Goal: Transaction & Acquisition: Purchase product/service

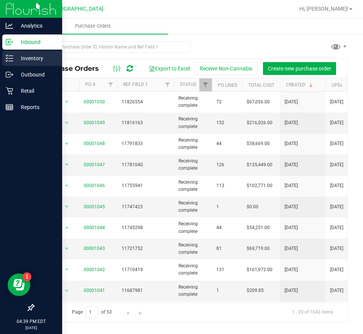
click at [29, 59] on p "Inventory" at bounding box center [35, 58] width 45 height 9
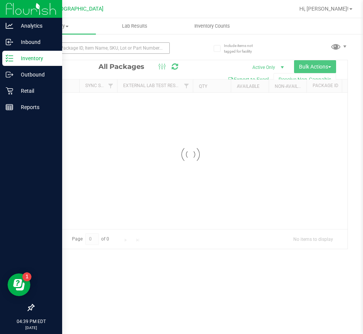
drag, startPoint x: 94, startPoint y: 36, endPoint x: 95, endPoint y: 47, distance: 11.0
click at [95, 46] on div at bounding box center [111, 48] width 157 height 24
click at [95, 47] on div "Inventory All packages All inventory Waste log Create inventory Lab Results Inv…" at bounding box center [190, 176] width 345 height 316
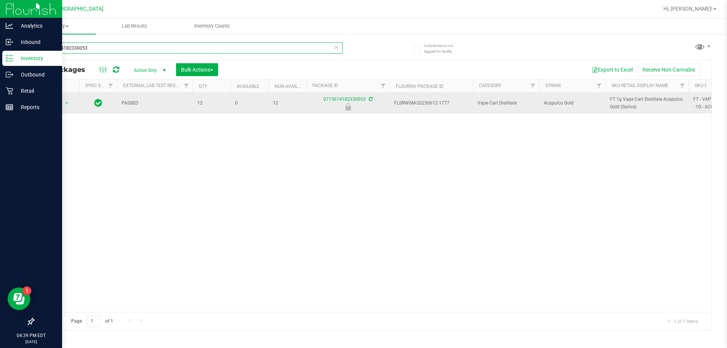
type input "0713614182330053"
click at [58, 103] on span "Action" at bounding box center [51, 103] width 20 height 11
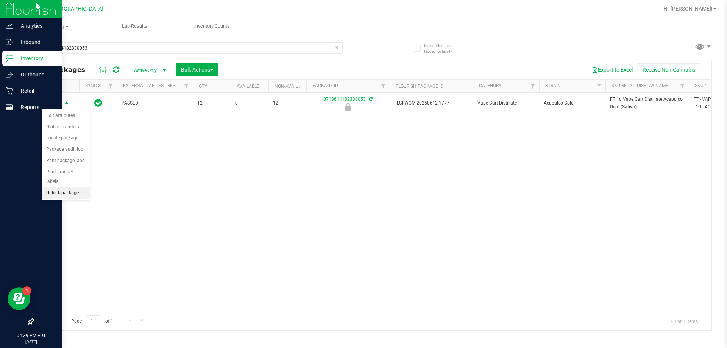
drag, startPoint x: 72, startPoint y: 185, endPoint x: 136, endPoint y: 165, distance: 66.7
click at [72, 188] on li "Unlock package" at bounding box center [66, 193] width 48 height 11
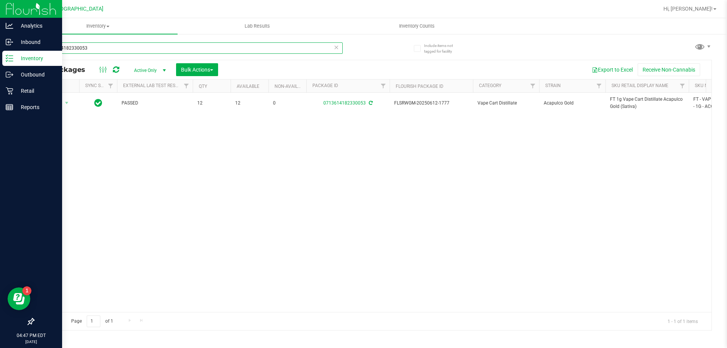
click at [71, 47] on input "0713614182330053" at bounding box center [187, 47] width 309 height 11
type input "grz"
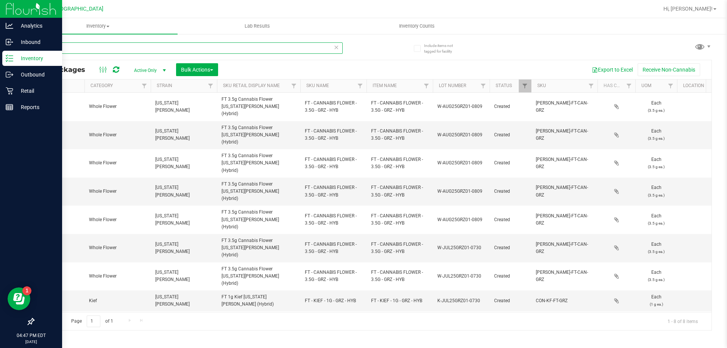
scroll to position [0, 282]
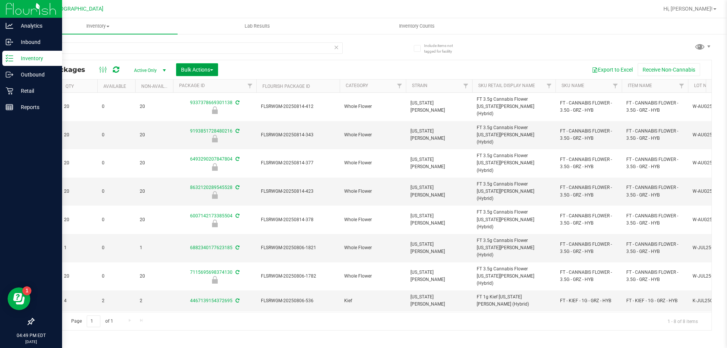
click at [204, 68] on span "Bulk Actions" at bounding box center [197, 70] width 32 height 6
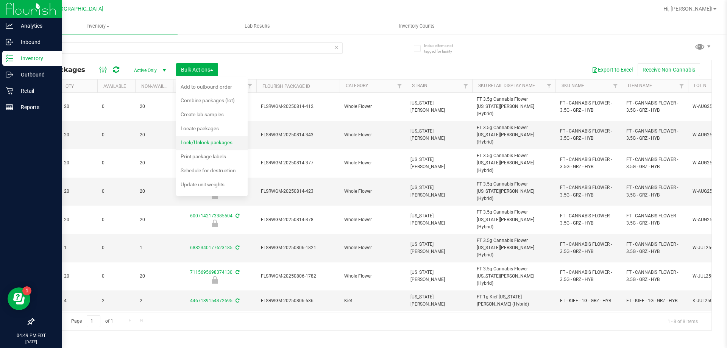
click at [210, 141] on span "Lock/Unlock packages" at bounding box center [207, 142] width 52 height 6
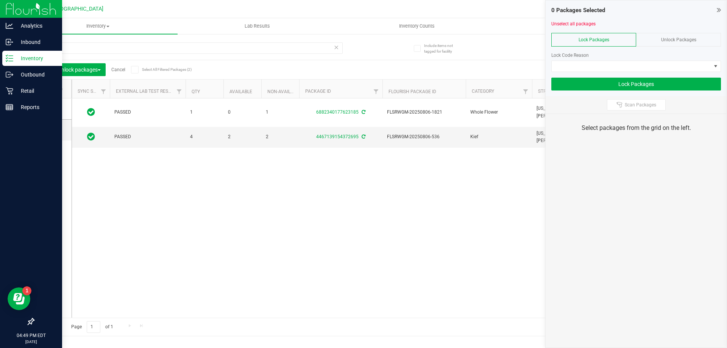
click at [363, 39] on div "Unlock Packages" at bounding box center [678, 40] width 85 height 14
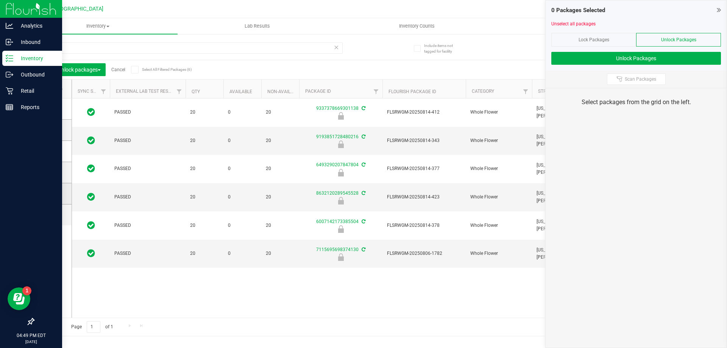
click at [50, 194] on icon at bounding box center [50, 194] width 5 height 0
click at [0, 0] on input "checkbox" at bounding box center [0, 0] width 0 height 0
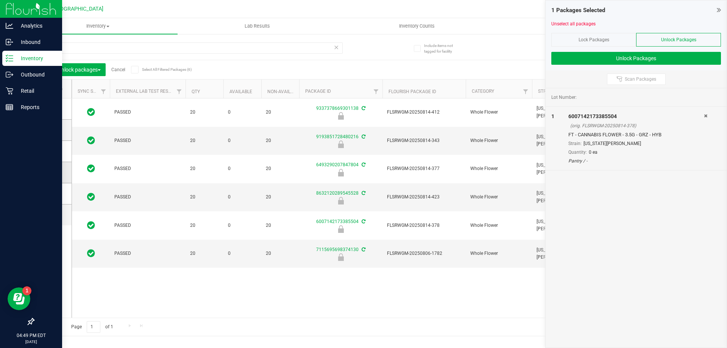
click at [50, 172] on icon at bounding box center [50, 172] width 5 height 0
click at [0, 0] on input "checkbox" at bounding box center [0, 0] width 0 height 0
click at [50, 151] on icon at bounding box center [50, 151] width 5 height 0
click at [0, 0] on input "checkbox" at bounding box center [0, 0] width 0 height 0
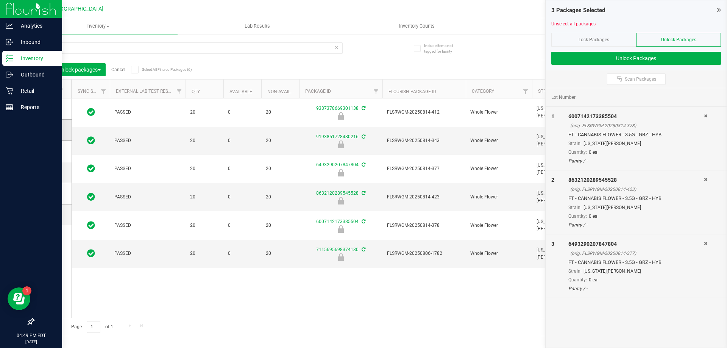
click at [50, 130] on icon at bounding box center [50, 130] width 5 height 0
click at [0, 0] on input "checkbox" at bounding box center [0, 0] width 0 height 0
click at [53, 109] on icon at bounding box center [50, 109] width 5 height 0
click at [0, 0] on input "checkbox" at bounding box center [0, 0] width 0 height 0
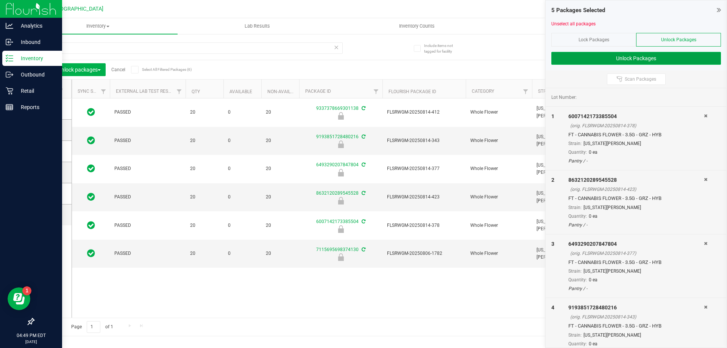
click at [363, 56] on button "Unlock Packages" at bounding box center [637, 58] width 170 height 13
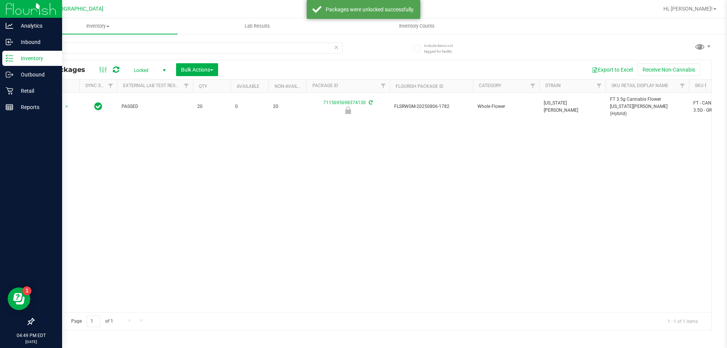
click at [153, 72] on span "Locked" at bounding box center [149, 70] width 42 height 11
click at [154, 82] on li "Active Only" at bounding box center [148, 82] width 41 height 11
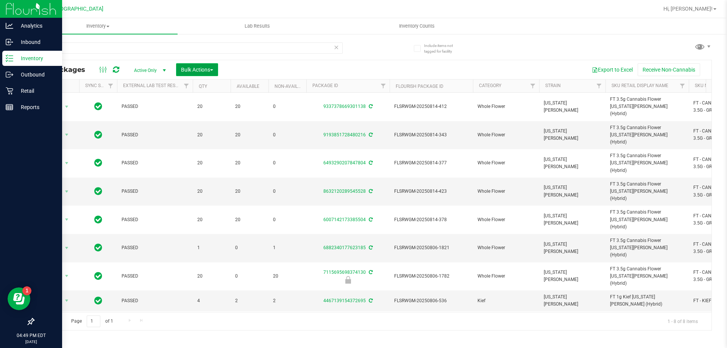
click at [201, 72] on span "Bulk Actions" at bounding box center [197, 70] width 32 height 6
click at [203, 143] on span "Lock/Unlock packages" at bounding box center [207, 142] width 52 height 6
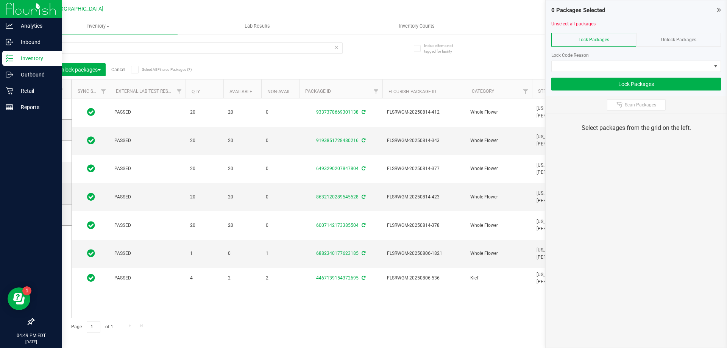
click at [52, 194] on icon at bounding box center [50, 194] width 5 height 0
click at [0, 0] on input "checkbox" at bounding box center [0, 0] width 0 height 0
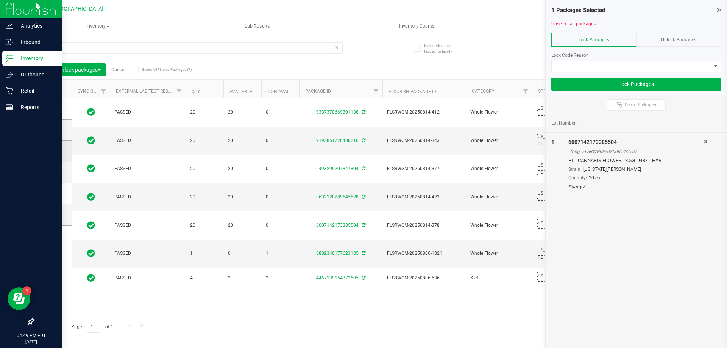
drag, startPoint x: 52, startPoint y: 172, endPoint x: 53, endPoint y: 158, distance: 14.0
click at [52, 172] on icon at bounding box center [50, 172] width 5 height 0
click at [0, 0] on input "checkbox" at bounding box center [0, 0] width 0 height 0
click at [53, 151] on icon at bounding box center [50, 151] width 5 height 0
click at [0, 0] on input "checkbox" at bounding box center [0, 0] width 0 height 0
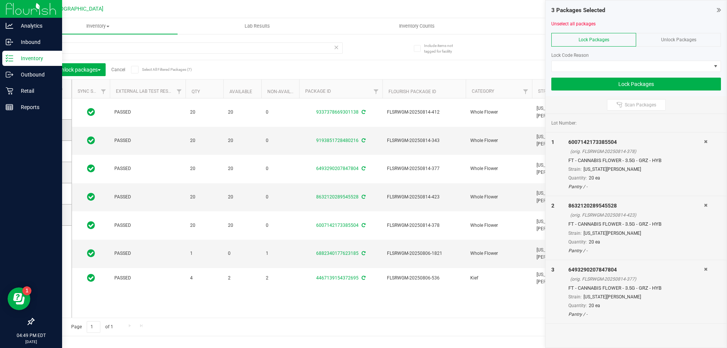
click at [53, 130] on icon at bounding box center [50, 130] width 5 height 0
click at [0, 0] on input "checkbox" at bounding box center [0, 0] width 0 height 0
click at [50, 109] on icon at bounding box center [50, 109] width 5 height 0
click at [0, 0] on input "checkbox" at bounding box center [0, 0] width 0 height 0
click at [363, 63] on span at bounding box center [631, 66] width 159 height 11
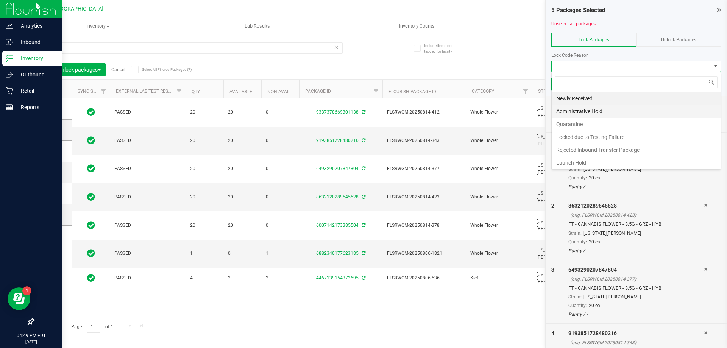
click at [363, 109] on li "Administrative Hold" at bounding box center [636, 111] width 169 height 13
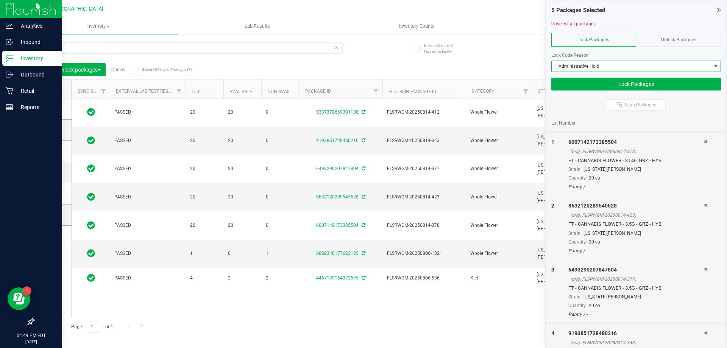
click at [363, 65] on span "Administrative Hold" at bounding box center [631, 66] width 159 height 11
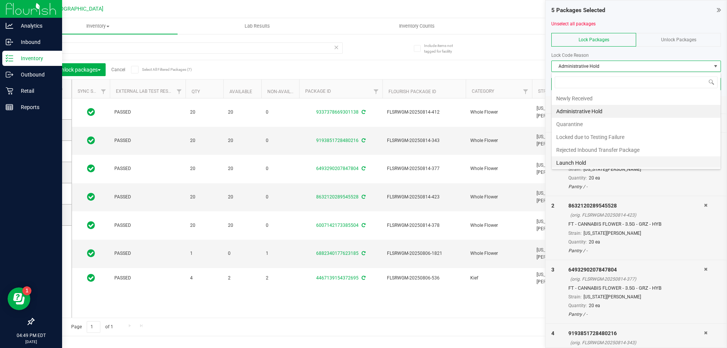
click at [363, 159] on li "Launch Hold" at bounding box center [636, 162] width 169 height 13
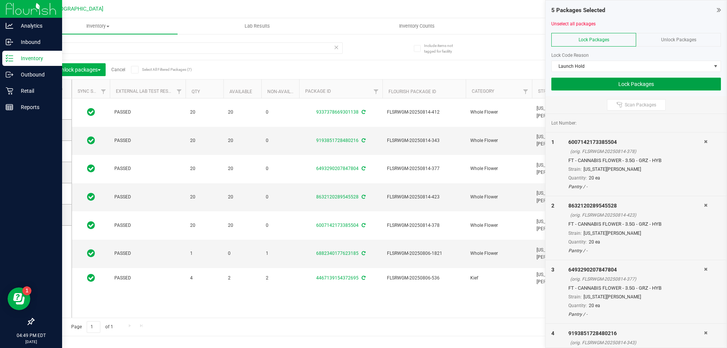
click at [363, 84] on button "Lock Packages" at bounding box center [637, 84] width 170 height 13
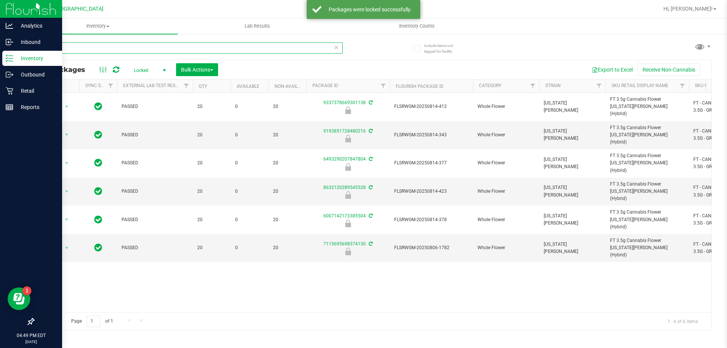
click at [62, 46] on input "grz" at bounding box center [187, 47] width 309 height 11
type input "grz"
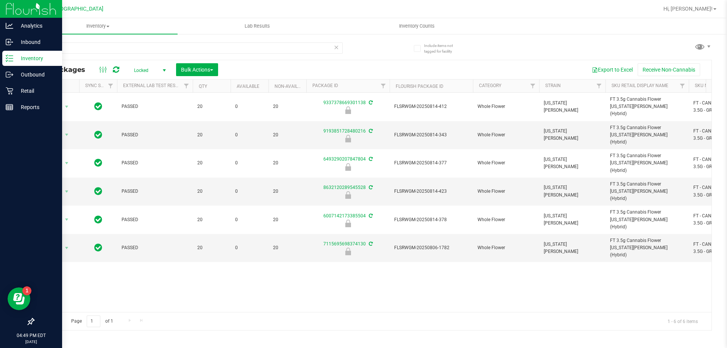
click at [139, 68] on span "Locked" at bounding box center [149, 70] width 42 height 11
click at [155, 82] on li "Active Only" at bounding box center [148, 82] width 41 height 11
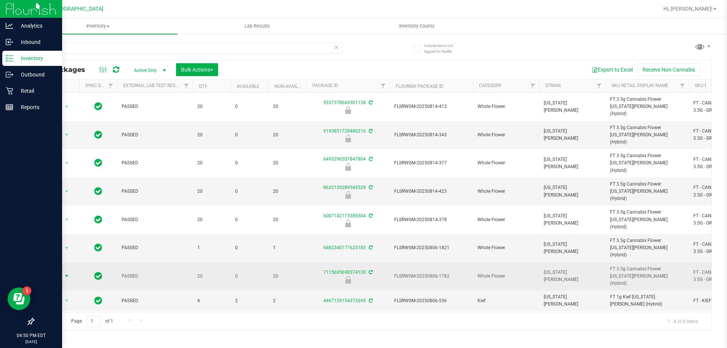
click at [61, 271] on span "Action" at bounding box center [51, 276] width 20 height 11
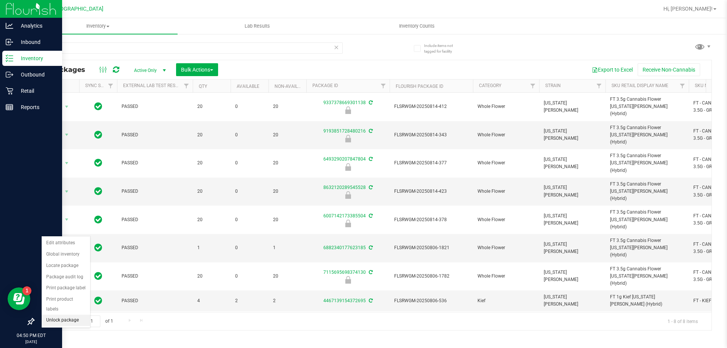
click at [70, 315] on li "Unlock package" at bounding box center [66, 320] width 48 height 11
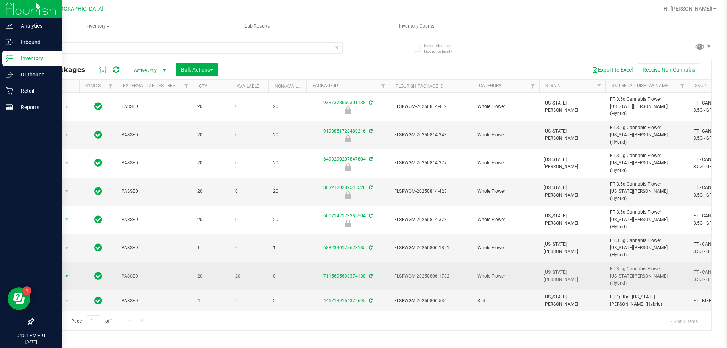
click at [61, 271] on span "Action" at bounding box center [51, 276] width 20 height 11
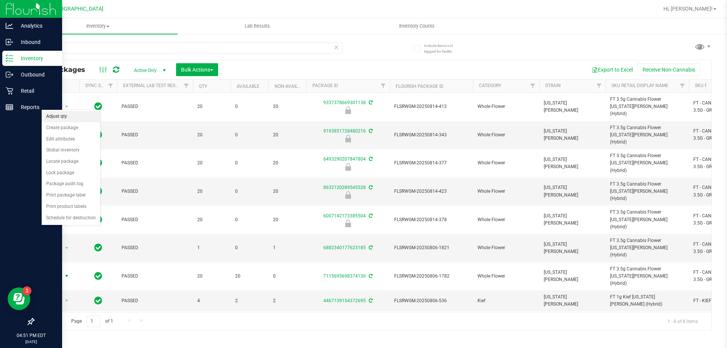
click at [65, 117] on li "Adjust qty" at bounding box center [71, 116] width 59 height 11
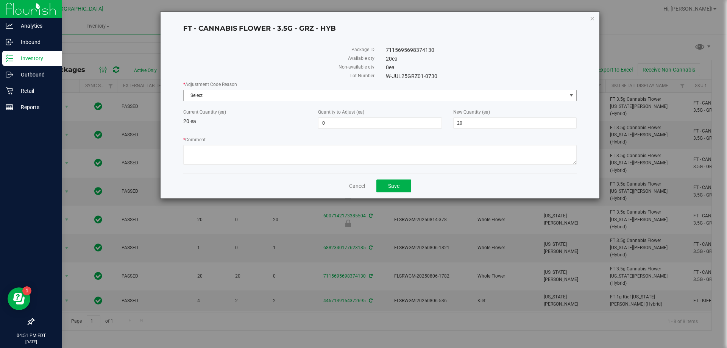
click at [245, 96] on span "Select" at bounding box center [375, 95] width 383 height 11
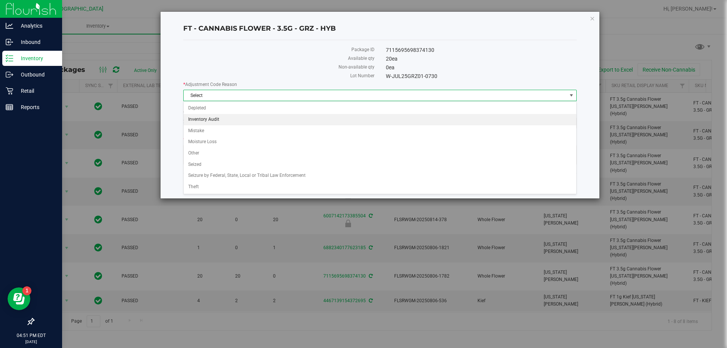
click at [214, 120] on li "Inventory Audit" at bounding box center [380, 119] width 393 height 11
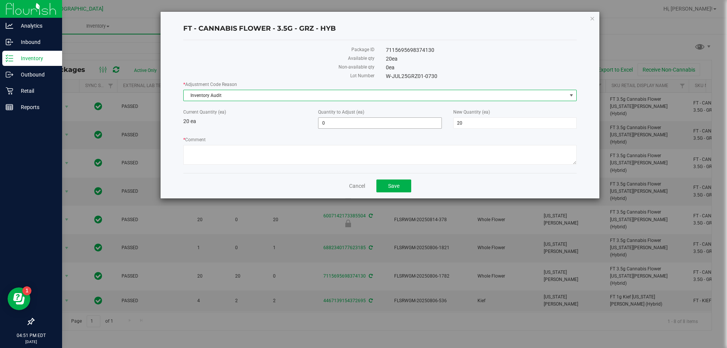
click at [363, 123] on span "0 0" at bounding box center [379, 122] width 123 height 11
click at [363, 123] on input "0" at bounding box center [380, 123] width 123 height 11
type input "1"
type input "21"
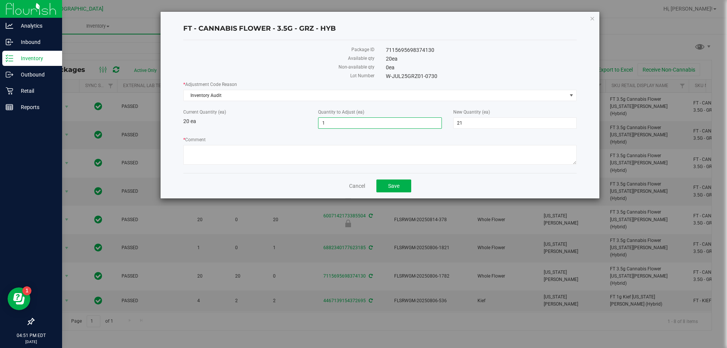
click at [323, 168] on div "Package ID 7115695698374130 Available qty 20 ea Non-available qty 0 ea Lot Numb…" at bounding box center [380, 106] width 394 height 133
click at [325, 159] on textarea "* Comment" at bounding box center [380, 155] width 394 height 20
type textarea "receiving inventory - po innacurate"
click at [363, 184] on span "Save" at bounding box center [393, 186] width 11 height 6
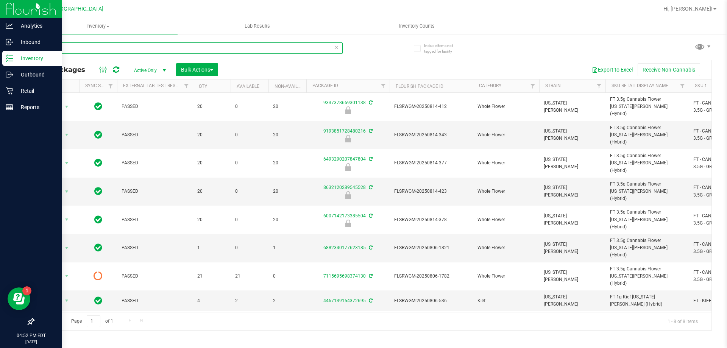
click at [85, 44] on input "grz" at bounding box center [187, 47] width 309 height 11
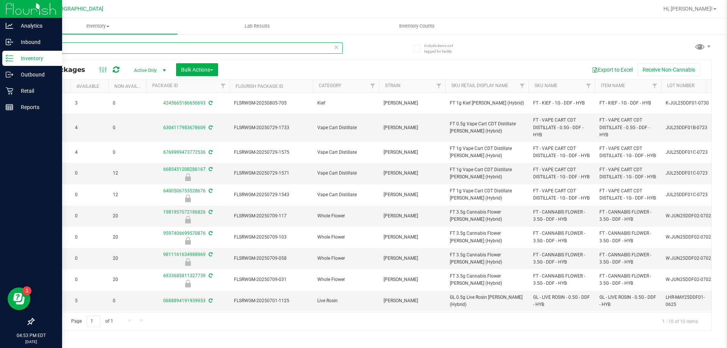
scroll to position [0, 125]
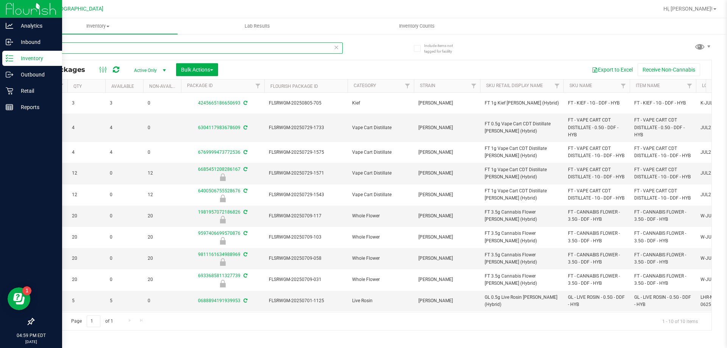
click at [63, 46] on input "ddf" at bounding box center [187, 47] width 309 height 11
type input "ffp"
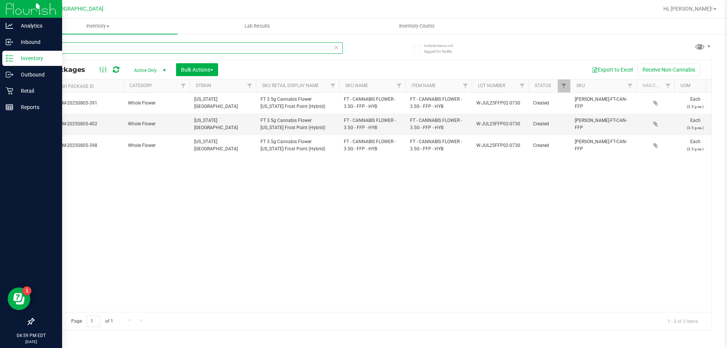
scroll to position [0, 386]
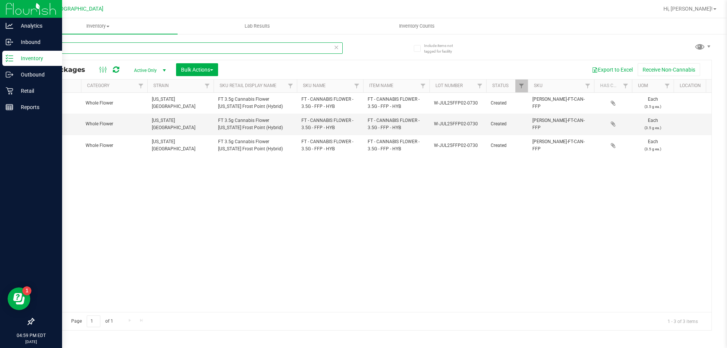
click at [100, 48] on input "ffp" at bounding box center [187, 47] width 309 height 11
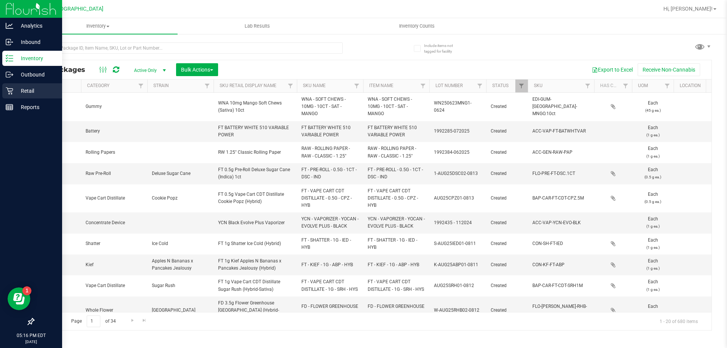
click at [36, 91] on p "Retail" at bounding box center [35, 90] width 45 height 9
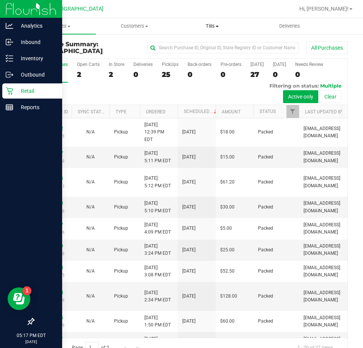
click at [211, 19] on uib-tab-heading "Tills Manage tills Reconcile e-payments" at bounding box center [212, 26] width 77 height 15
click at [197, 45] on span "Manage tills" at bounding box center [198, 45] width 51 height 6
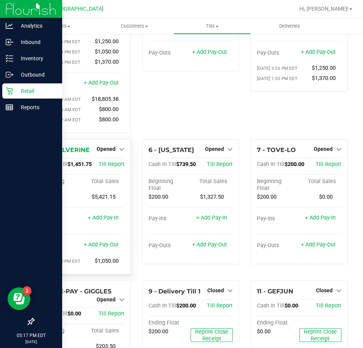
scroll to position [114, 0]
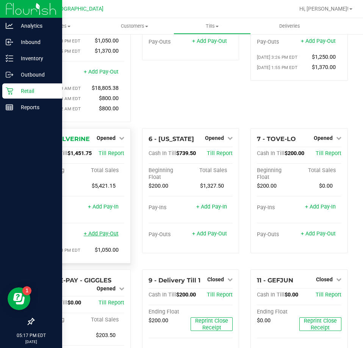
click at [105, 236] on link "+ Add Pay-Out" at bounding box center [101, 233] width 35 height 6
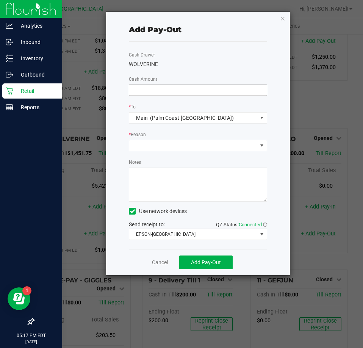
click at [148, 91] on input at bounding box center [198, 90] width 138 height 11
type input "$1,180.00"
click at [158, 102] on div "Cash Drawer WOLVERINE Cash Amount $1,180.00 * To Main (Palm Coast-Vault) * Reas…" at bounding box center [198, 145] width 138 height 207
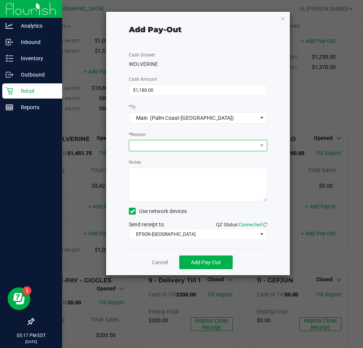
click at [159, 144] on span at bounding box center [193, 145] width 128 height 11
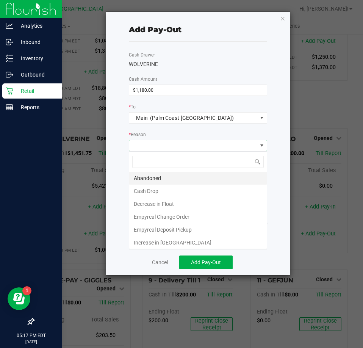
scroll to position [11, 138]
click at [157, 188] on li "Cash Drop" at bounding box center [198, 190] width 138 height 13
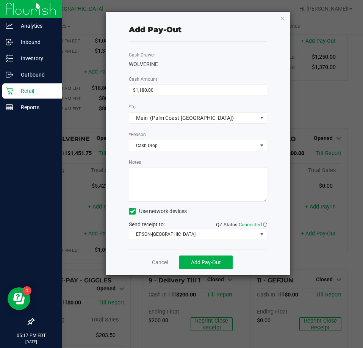
click at [159, 192] on textarea "Notes" at bounding box center [198, 184] width 138 height 34
type textarea "EG"
click at [183, 154] on div "Cash Drawer WOLVERINE Cash Amount $1,180.00 * To Main (Palm Coast-Vault) * Reas…" at bounding box center [198, 145] width 138 height 207
click at [216, 264] on span "Add Pay-Out" at bounding box center [206, 262] width 30 height 6
click at [282, 19] on icon "button" at bounding box center [282, 18] width 5 height 9
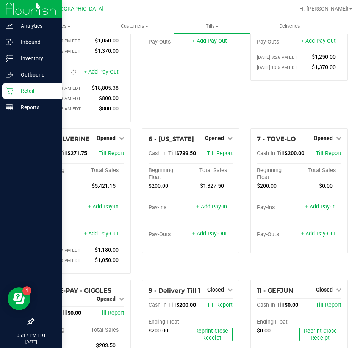
click at [245, 243] on div "7 - TOVE-LO Opened Close Till Cash In Till $200.00 Till Report Beginning Float …" at bounding box center [299, 204] width 109 height 152
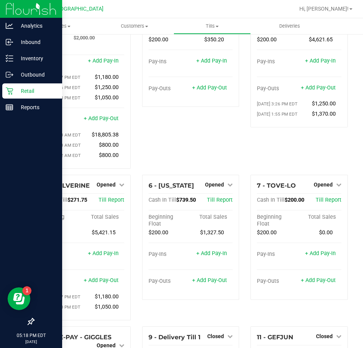
scroll to position [0, 0]
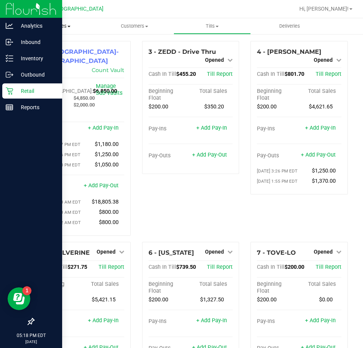
click at [59, 24] on span "Purchases" at bounding box center [57, 26] width 78 height 7
click at [45, 57] on span "Fulfillment" at bounding box center [41, 55] width 47 height 6
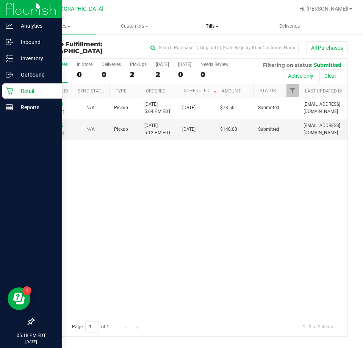
click at [230, 25] on span "Tills" at bounding box center [212, 26] width 77 height 7
drag, startPoint x: 208, startPoint y: 39, endPoint x: 208, endPoint y: 44, distance: 5.7
click at [208, 40] on ul "Manage tills Reconcile e-payments" at bounding box center [212, 50] width 78 height 32
click at [208, 44] on span "Manage tills" at bounding box center [198, 45] width 51 height 6
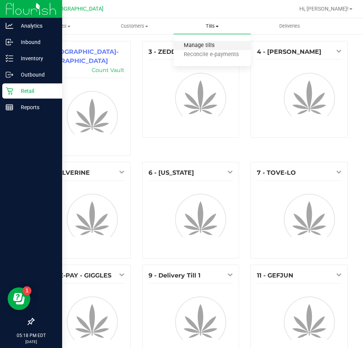
click at [211, 44] on span "Manage tills" at bounding box center [198, 45] width 51 height 6
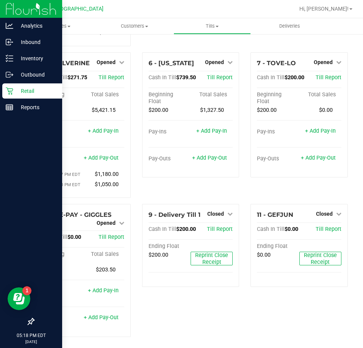
scroll to position [152, 0]
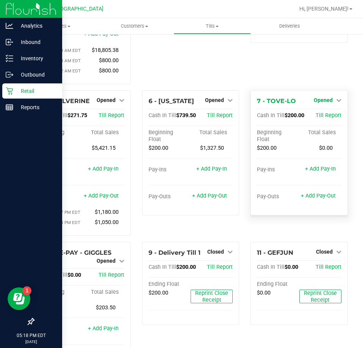
click at [324, 103] on span "Opened" at bounding box center [323, 100] width 19 height 6
click at [322, 115] on link "Close Till" at bounding box center [324, 116] width 20 height 6
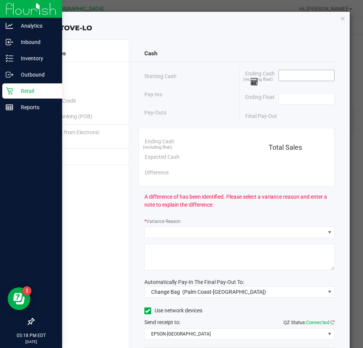
click at [300, 78] on input at bounding box center [307, 75] width 56 height 11
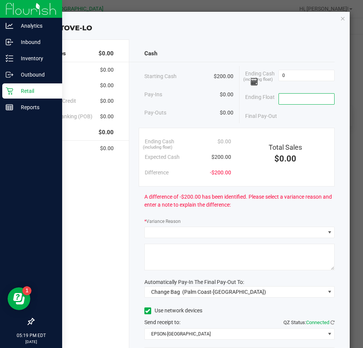
type input "$0.00"
click at [298, 98] on input at bounding box center [307, 99] width 56 height 11
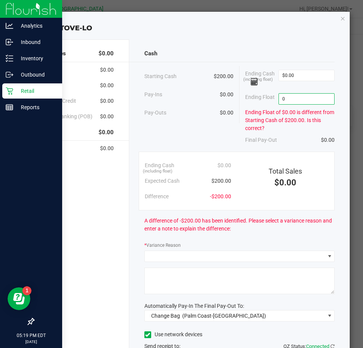
type input "$0.00"
click at [296, 113] on div "Ending Float of $0.00 is different from Starting Cash of $200.00. Is this corre…" at bounding box center [289, 120] width 89 height 24
click at [297, 77] on input "0" at bounding box center [307, 75] width 56 height 11
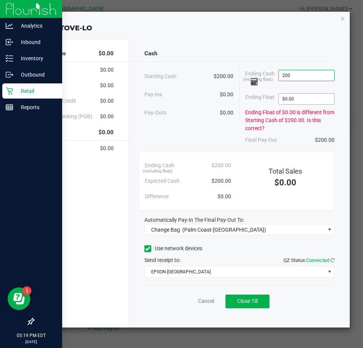
type input "$200.00"
click at [301, 97] on input "0" at bounding box center [307, 99] width 56 height 11
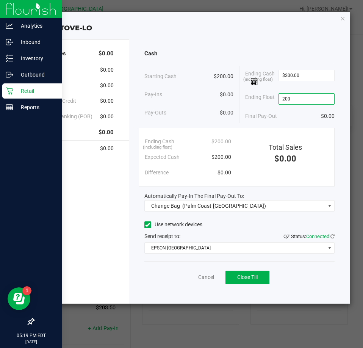
type input "$200.00"
click at [312, 54] on div "Cash" at bounding box center [239, 53] width 190 height 16
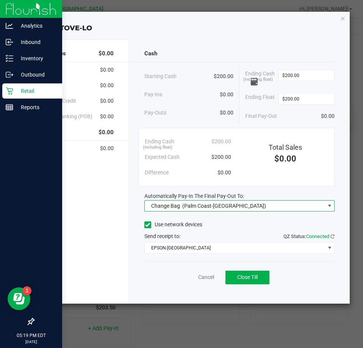
click at [260, 203] on span "Change Bag (Palm Coast-[GEOGRAPHIC_DATA])" at bounding box center [235, 205] width 180 height 11
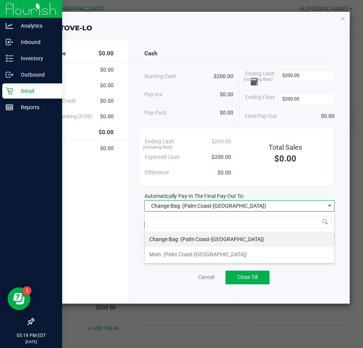
scroll to position [11, 191]
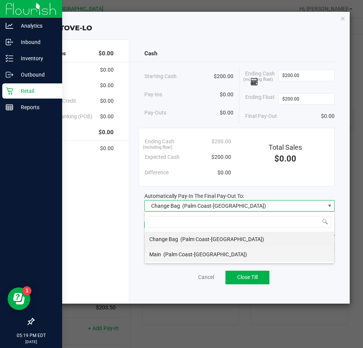
click at [217, 252] on li "Main (Palm Coast-[GEOGRAPHIC_DATA])" at bounding box center [239, 254] width 189 height 15
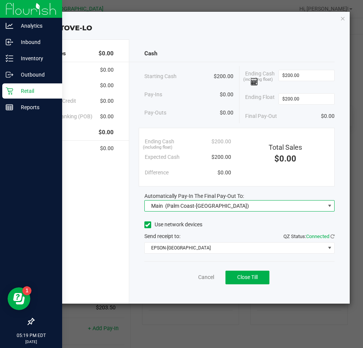
click at [233, 224] on div "Use network devices" at bounding box center [239, 224] width 190 height 11
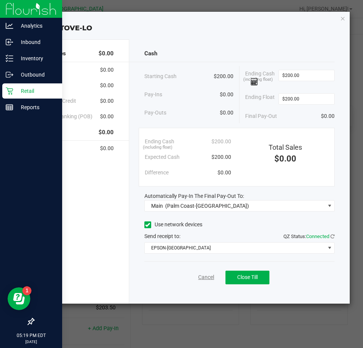
click at [207, 278] on link "Cancel" at bounding box center [206, 277] width 16 height 8
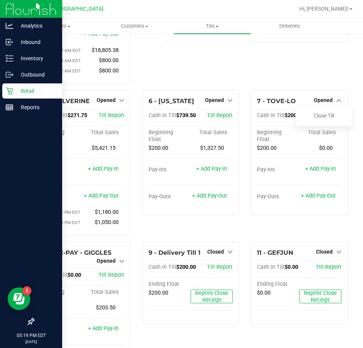
click at [245, 258] on div "11 - GEFJUN Closed Open Till Cash In Till $0.00 Till Report Ending Float $0.00 …" at bounding box center [299, 311] width 109 height 139
click at [213, 30] on uib-tab-heading "Tills Manage tills Reconcile e-payments" at bounding box center [212, 26] width 77 height 15
click at [204, 46] on span "Manage tills" at bounding box center [198, 45] width 51 height 6
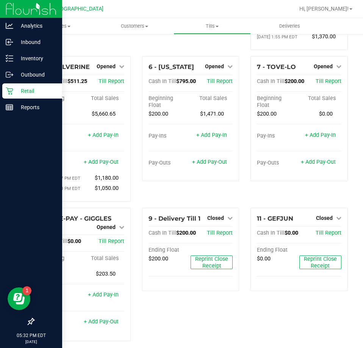
scroll to position [152, 0]
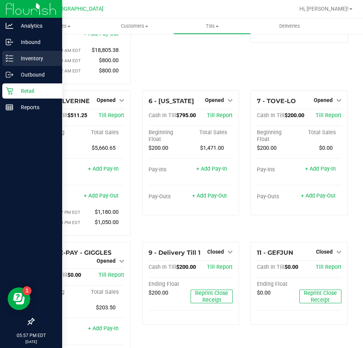
click at [20, 55] on p "Inventory" at bounding box center [35, 58] width 45 height 9
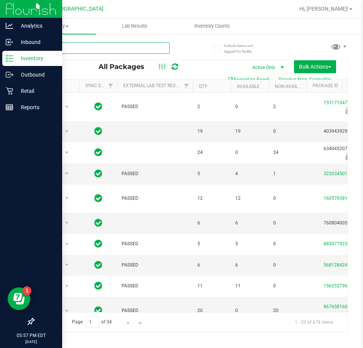
click at [146, 49] on input "text" at bounding box center [101, 47] width 136 height 11
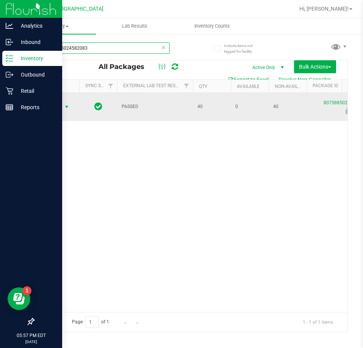
type input "8075885024582083"
click at [67, 106] on span "select" at bounding box center [67, 107] width 6 height 6
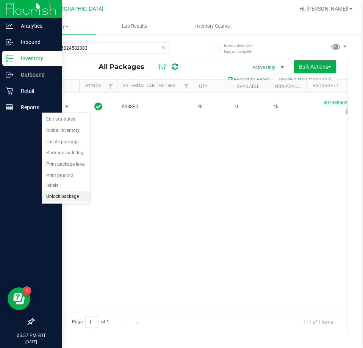
click at [67, 191] on li "Unlock package" at bounding box center [66, 196] width 48 height 11
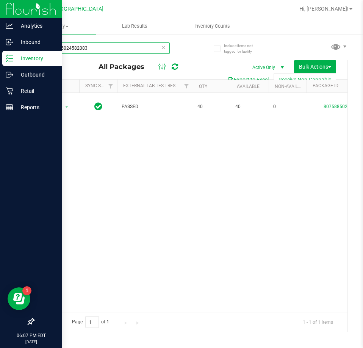
click at [103, 47] on input "8075885024582083" at bounding box center [101, 47] width 136 height 11
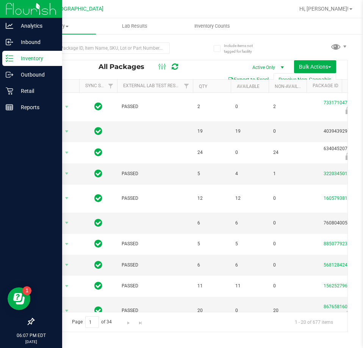
click at [245, 77] on button "Export to Excel" at bounding box center [248, 79] width 51 height 13
click at [30, 94] on p "Retail" at bounding box center [35, 90] width 45 height 9
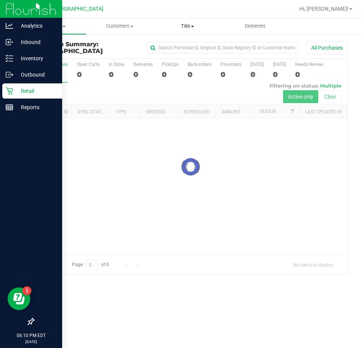
click at [195, 29] on span "Tills" at bounding box center [187, 26] width 67 height 7
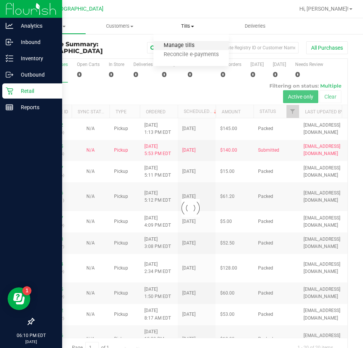
click at [182, 46] on span "Manage tills" at bounding box center [178, 45] width 51 height 6
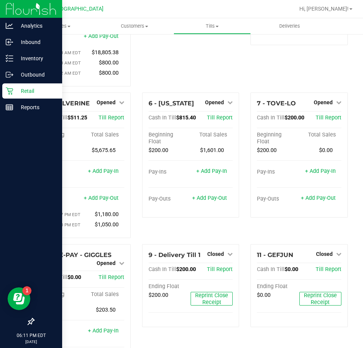
scroll to position [152, 0]
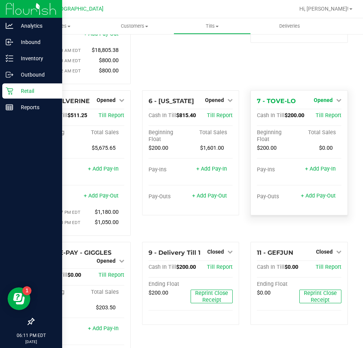
click at [327, 100] on link "Opened" at bounding box center [328, 100] width 28 height 6
click at [315, 119] on link "Close Till" at bounding box center [324, 116] width 20 height 6
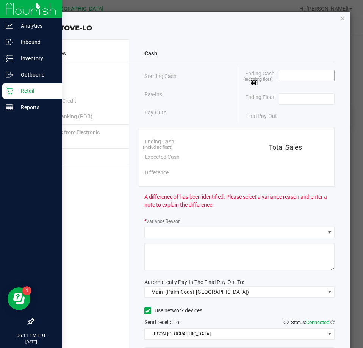
click at [306, 73] on input at bounding box center [307, 75] width 56 height 11
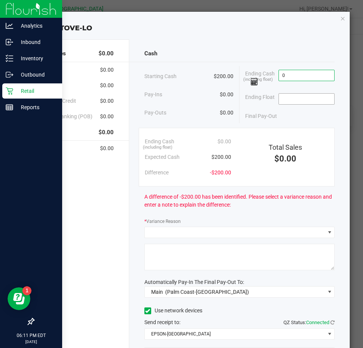
type input "$0.00"
click at [302, 99] on input at bounding box center [307, 99] width 56 height 11
type input "$0.00"
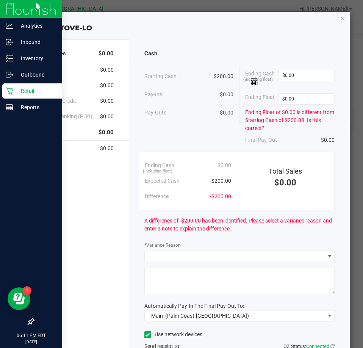
click at [294, 123] on div "Ending Float of $0.00 is different from Starting Cash of $200.00. Is this corre…" at bounding box center [289, 120] width 89 height 24
click at [292, 78] on input "0" at bounding box center [307, 75] width 56 height 11
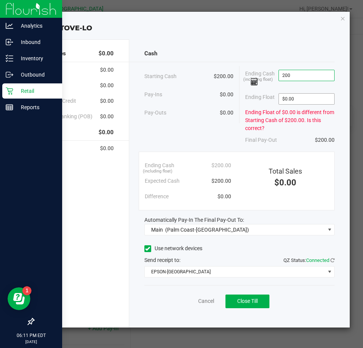
type input "$200.00"
click at [291, 98] on input "0" at bounding box center [307, 99] width 56 height 11
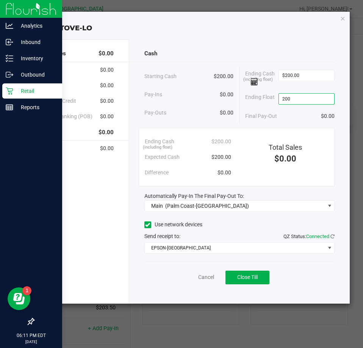
type input "$200.00"
click at [298, 116] on div "Final Pay-Out $0.00" at bounding box center [289, 116] width 89 height 16
click at [248, 274] on span "Close Till" at bounding box center [247, 277] width 20 height 6
click at [344, 19] on icon "button" at bounding box center [342, 18] width 5 height 9
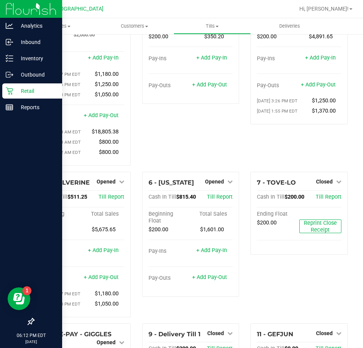
scroll to position [0, 0]
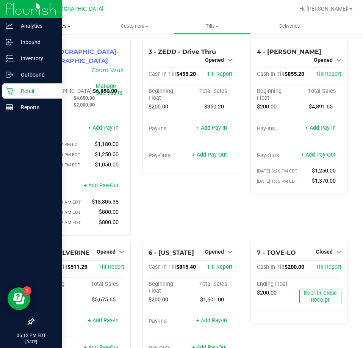
click at [69, 26] on span at bounding box center [68, 27] width 3 height 2
click at [57, 56] on span "Fulfillment" at bounding box center [41, 55] width 47 height 6
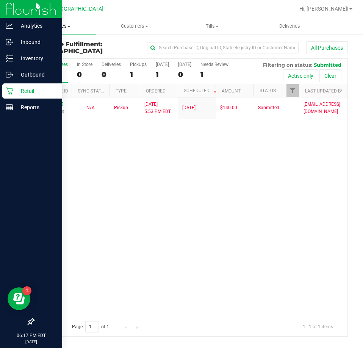
click at [68, 27] on span at bounding box center [68, 27] width 3 height 2
click at [52, 63] on span "All purchases" at bounding box center [45, 64] width 54 height 6
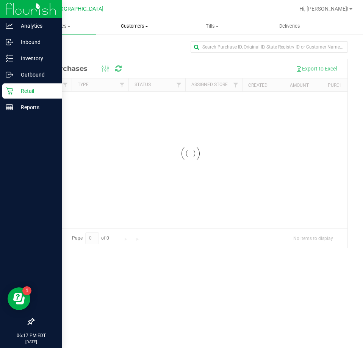
click at [136, 27] on span "Customers" at bounding box center [134, 26] width 77 height 7
click at [127, 47] on span "All customers" at bounding box center [123, 45] width 55 height 6
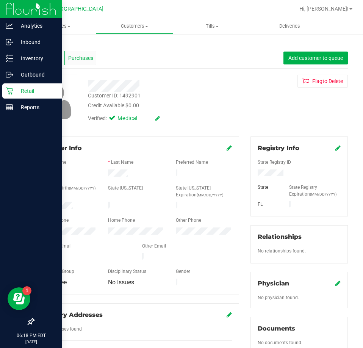
click at [83, 59] on span "Purchases" at bounding box center [80, 58] width 25 height 8
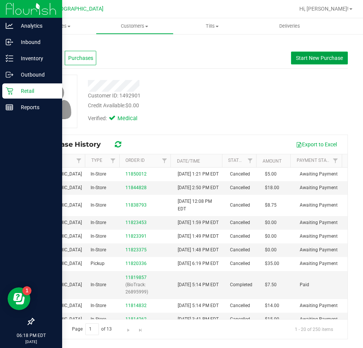
click at [306, 58] on span "Start New Purchase" at bounding box center [319, 58] width 47 height 6
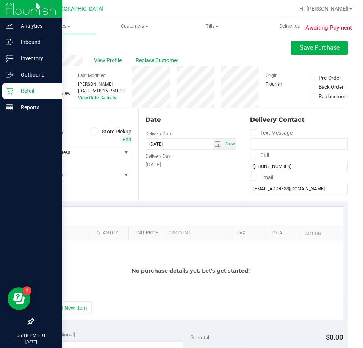
click at [94, 131] on icon at bounding box center [94, 131] width 5 height 0
click at [0, 0] on input "Store Pickup" at bounding box center [0, 0] width 0 height 0
click at [93, 155] on span "Select Store" at bounding box center [78, 152] width 88 height 11
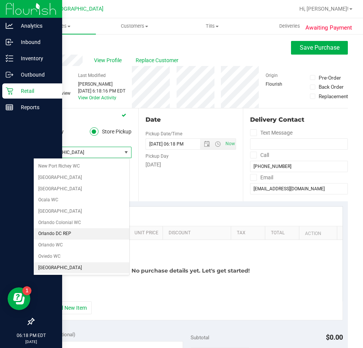
scroll to position [341, 0]
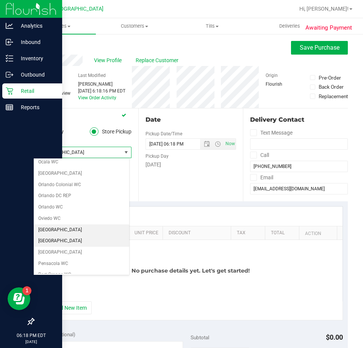
click at [73, 239] on li "[GEOGRAPHIC_DATA]" at bounding box center [81, 240] width 95 height 11
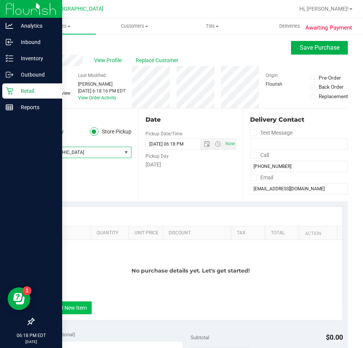
click at [71, 313] on button "+ Add New Item" at bounding box center [68, 307] width 47 height 13
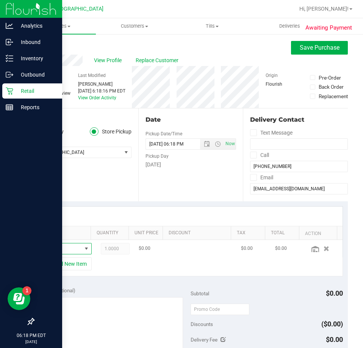
click at [81, 250] on span "NO DATA FOUND" at bounding box center [85, 248] width 9 height 11
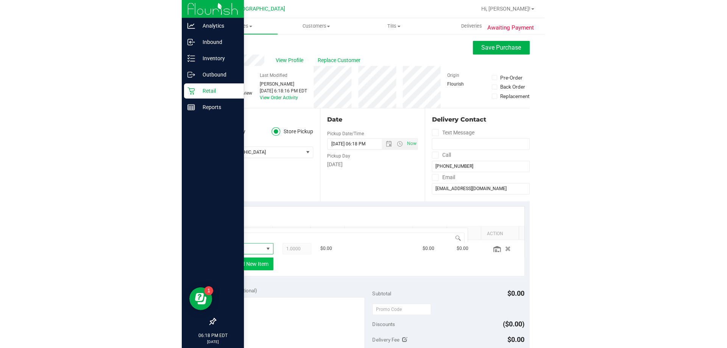
scroll to position [11, 31]
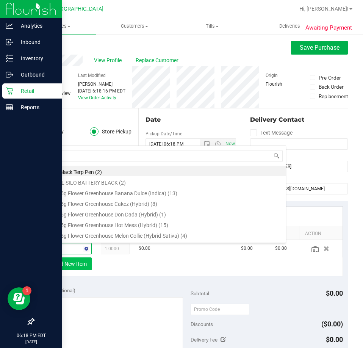
type input "dark"
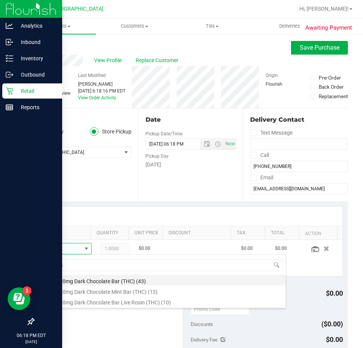
click at [109, 282] on li "HT 100mg Dark Chocolate Bar (THC) (43)" at bounding box center [165, 280] width 242 height 11
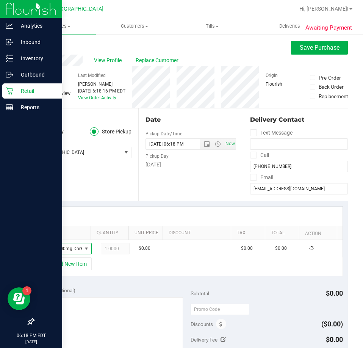
click at [166, 272] on div "+ Add New Item" at bounding box center [191, 266] width 304 height 19
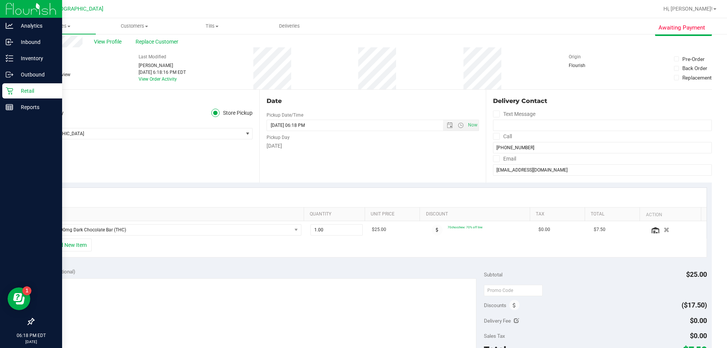
scroll to position [0, 0]
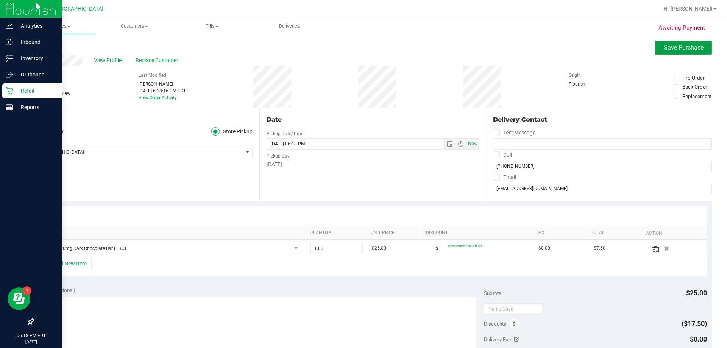
click at [363, 46] on span "Save Purchase" at bounding box center [684, 47] width 40 height 7
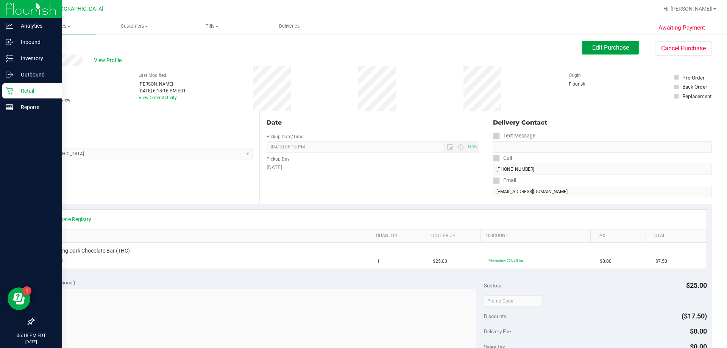
click at [363, 48] on span "Edit Purchase" at bounding box center [610, 47] width 37 height 7
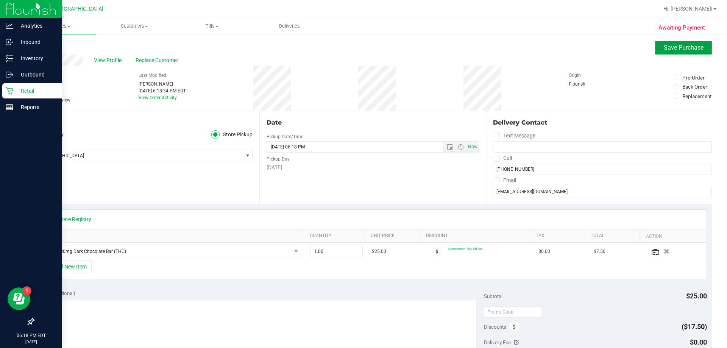
click at [363, 50] on span "Save Purchase" at bounding box center [684, 47] width 40 height 7
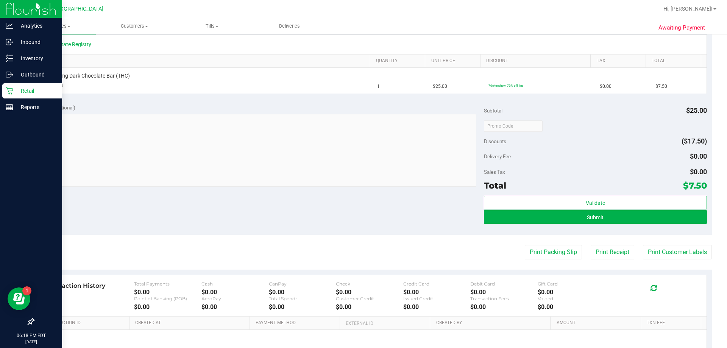
scroll to position [189, 0]
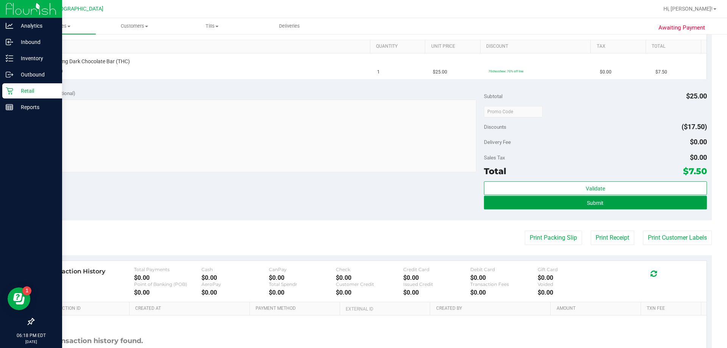
click at [363, 201] on button "Submit" at bounding box center [595, 203] width 223 height 14
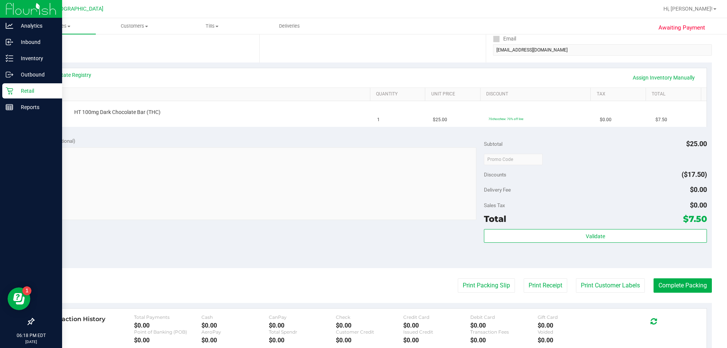
scroll to position [0, 0]
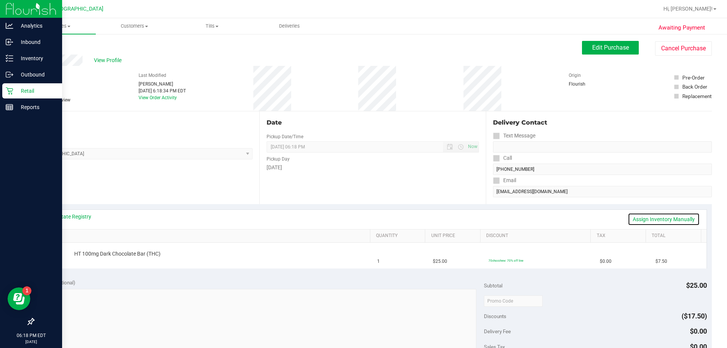
click at [363, 217] on link "Assign Inventory Manually" at bounding box center [664, 219] width 72 height 13
click at [91, 259] on link "Add Package" at bounding box center [87, 258] width 27 height 5
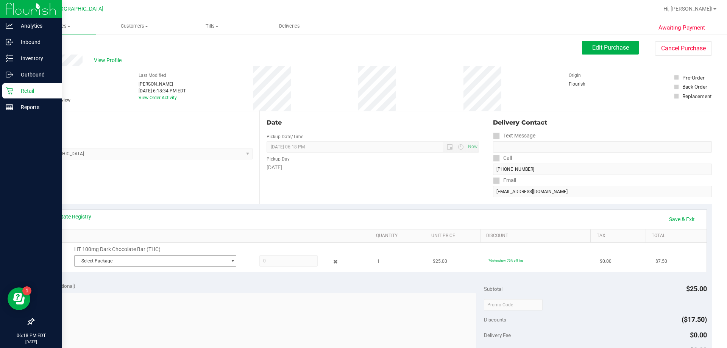
click at [111, 261] on span "Select Package" at bounding box center [151, 261] width 152 height 11
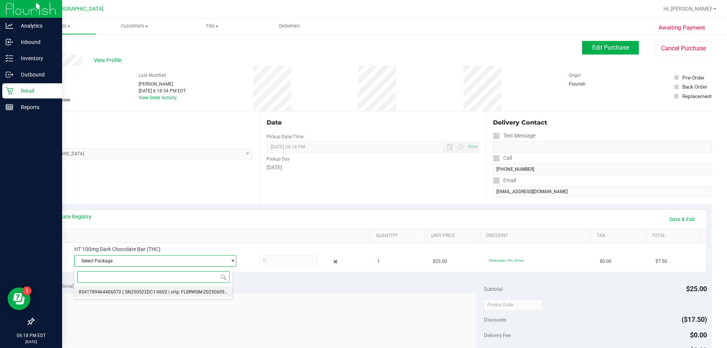
click at [122, 292] on span "( SN250522DC1-0602 | orig: FLSRWGM-20250609-234 )" at bounding box center [179, 291] width 114 height 5
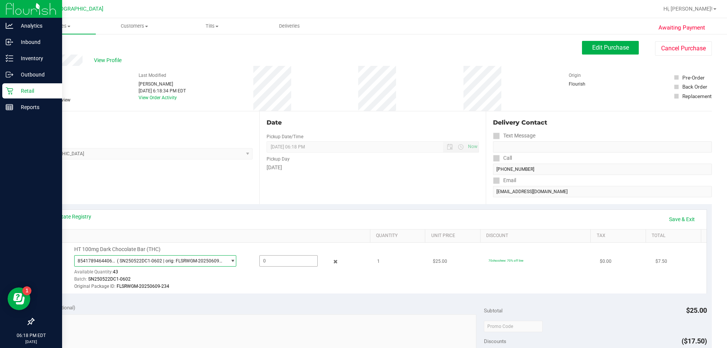
click at [266, 264] on span at bounding box center [288, 260] width 58 height 11
type input "1"
type input "1.0000"
click at [277, 281] on div "Batch: SN250522DC1-0602" at bounding box center [220, 279] width 292 height 7
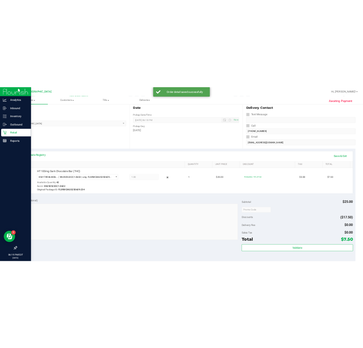
scroll to position [189, 0]
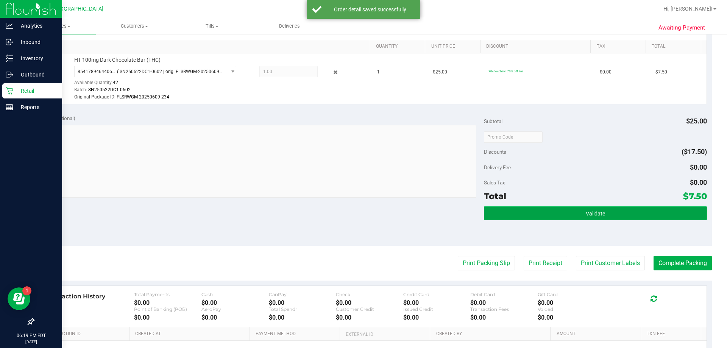
click at [363, 213] on button "Validate" at bounding box center [595, 213] width 223 height 14
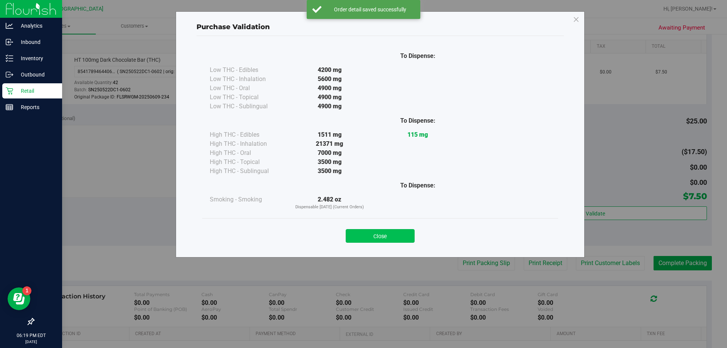
click at [363, 236] on button "Close" at bounding box center [380, 236] width 69 height 14
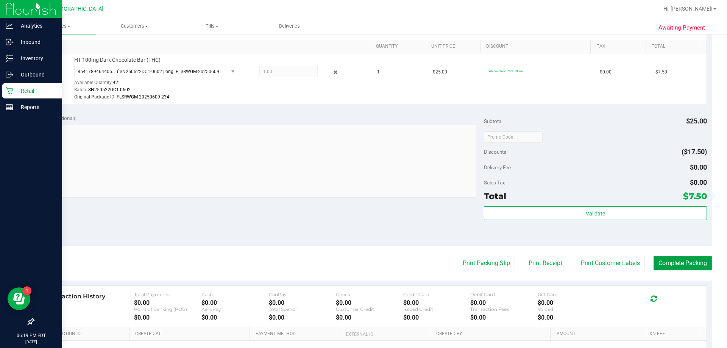
click at [363, 262] on button "Complete Packing" at bounding box center [683, 263] width 58 height 14
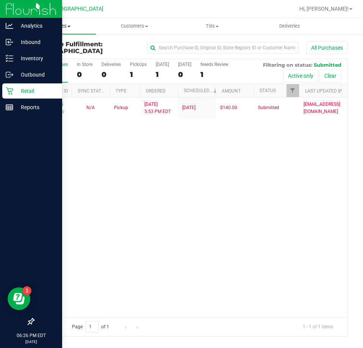
click at [65, 25] on span "Purchases" at bounding box center [57, 26] width 78 height 7
click at [43, 55] on span "Fulfillment" at bounding box center [41, 55] width 47 height 6
click at [35, 72] on p "Outbound" at bounding box center [35, 74] width 45 height 9
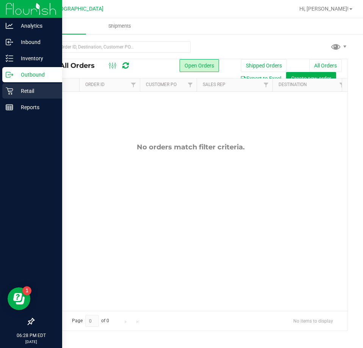
click at [30, 90] on p "Retail" at bounding box center [35, 90] width 45 height 9
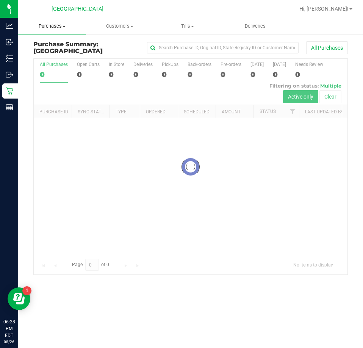
click at [58, 28] on span "Purchases" at bounding box center [52, 26] width 68 height 7
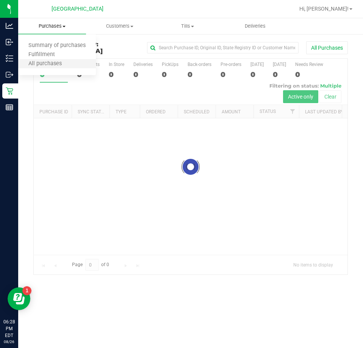
click at [50, 59] on li "All purchases" at bounding box center [57, 63] width 78 height 9
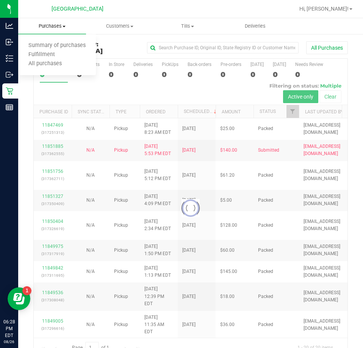
click at [55, 28] on span "Purchases" at bounding box center [52, 26] width 68 height 7
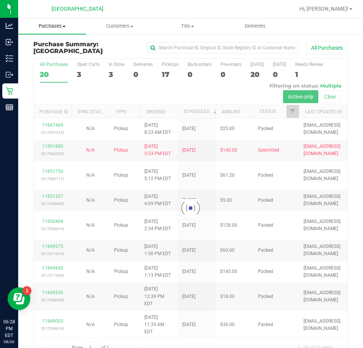
click at [54, 26] on span "Purchases" at bounding box center [52, 26] width 68 height 7
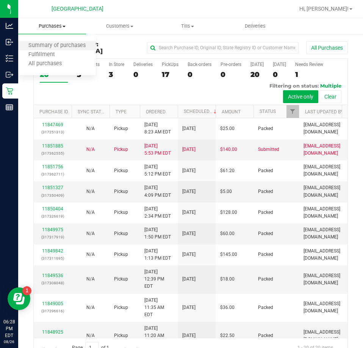
click at [48, 50] on li "Summary of purchases" at bounding box center [57, 45] width 78 height 9
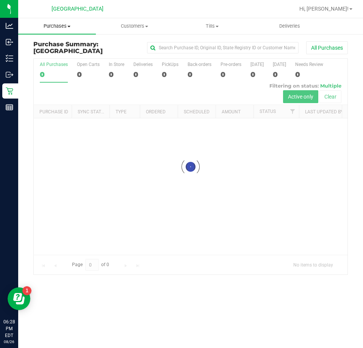
click at [56, 27] on span "Purchases" at bounding box center [57, 26] width 78 height 7
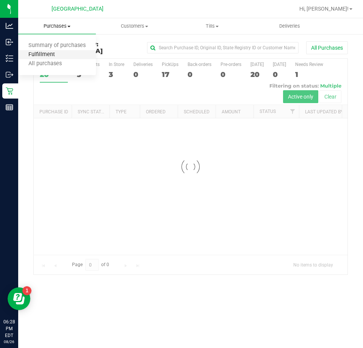
click at [50, 55] on span "Fulfillment" at bounding box center [41, 55] width 47 height 6
